Goal: Navigation & Orientation: Find specific page/section

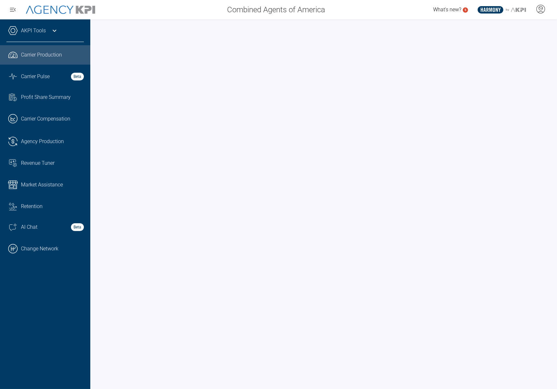
click at [53, 28] on icon at bounding box center [55, 31] width 8 height 8
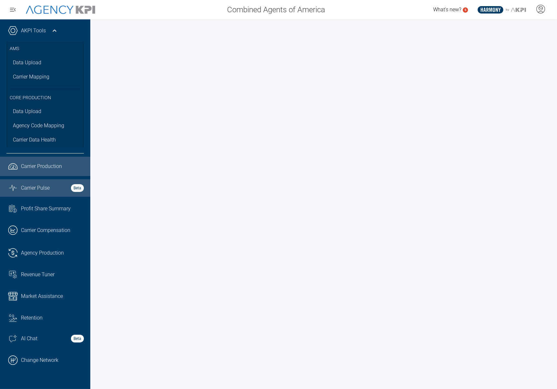
click at [56, 196] on link "Graph Stats Streamline Icon: [URL][DOMAIN_NAME] Carrier Pulse Beta" at bounding box center [45, 187] width 90 height 17
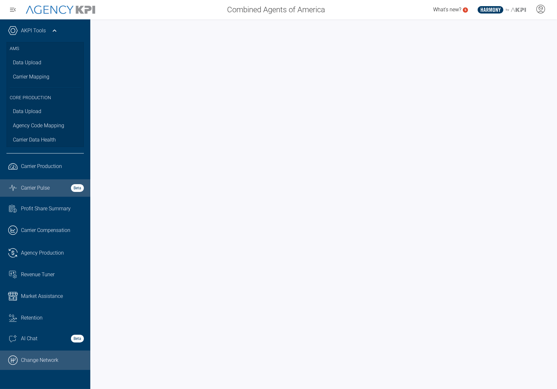
click at [49, 363] on link ".cls-1{fill:none;stroke:#000;stroke-linecap:round;stroke-linejoin:round;stroke-…" at bounding box center [45, 359] width 90 height 19
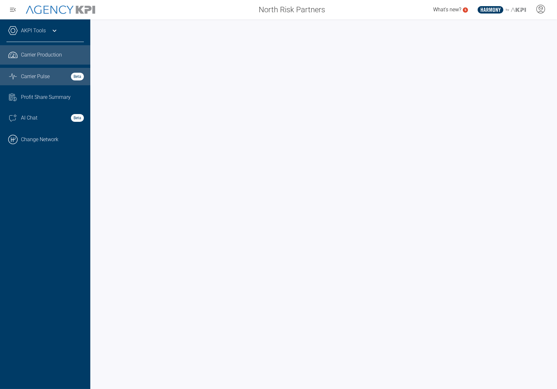
click at [57, 78] on div "Carrier Pulse Beta" at bounding box center [52, 77] width 63 height 8
